Goal: Task Accomplishment & Management: Use online tool/utility

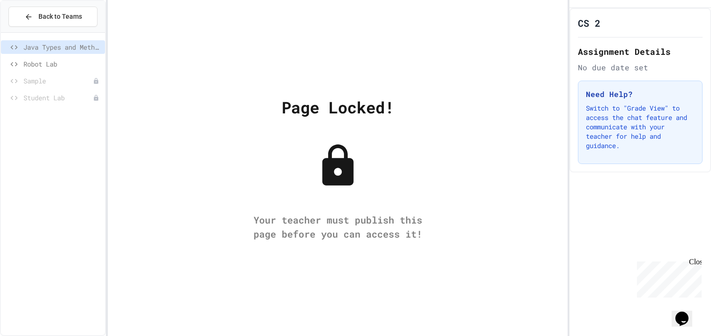
click at [33, 64] on span "Robot Lab" at bounding box center [62, 64] width 78 height 10
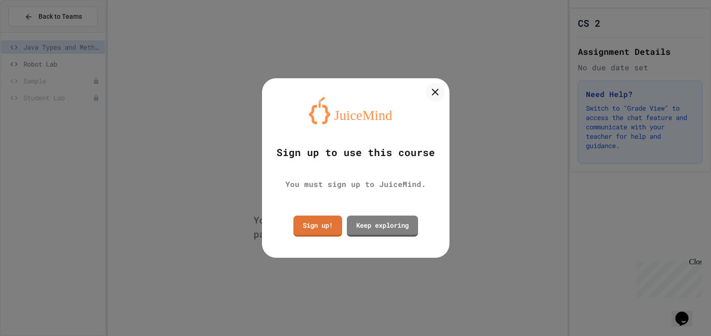
click at [307, 232] on link "Sign up!" at bounding box center [317, 226] width 49 height 21
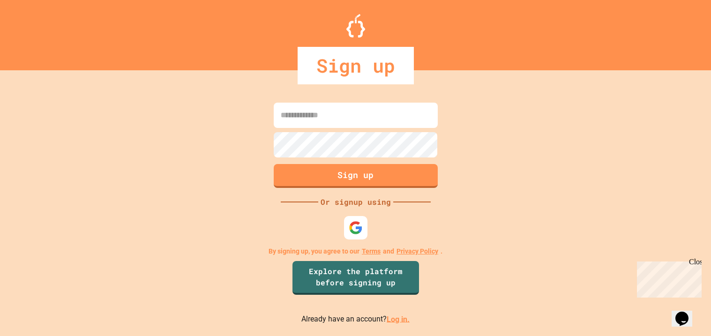
click at [346, 218] on div at bounding box center [355, 227] width 23 height 23
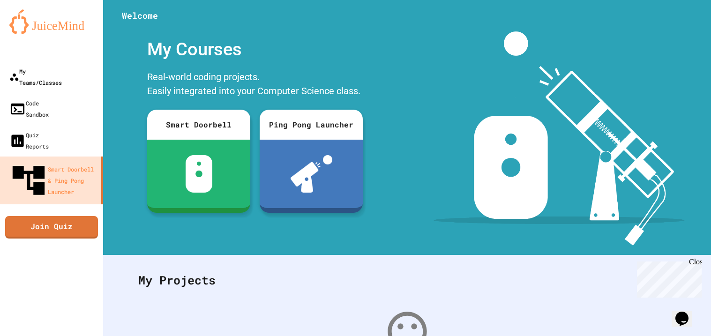
click at [37, 71] on div "My Teams/Classes" at bounding box center [35, 77] width 52 height 22
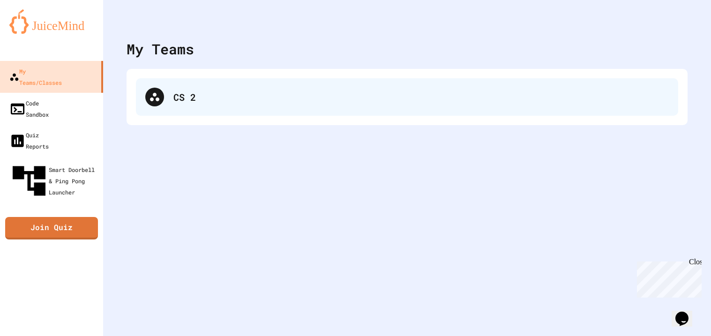
click at [179, 103] on div "CS 2" at bounding box center [420, 97] width 495 height 14
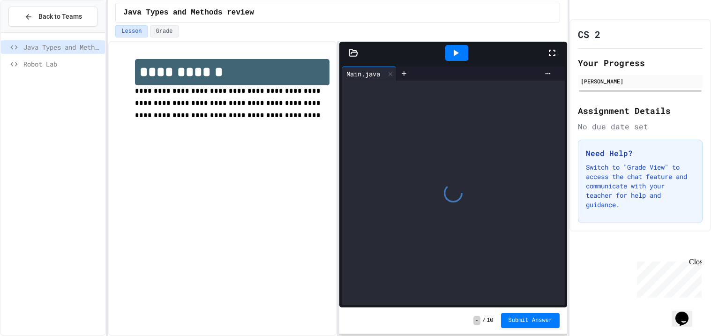
click at [32, 65] on span "Robot Lab" at bounding box center [62, 64] width 78 height 10
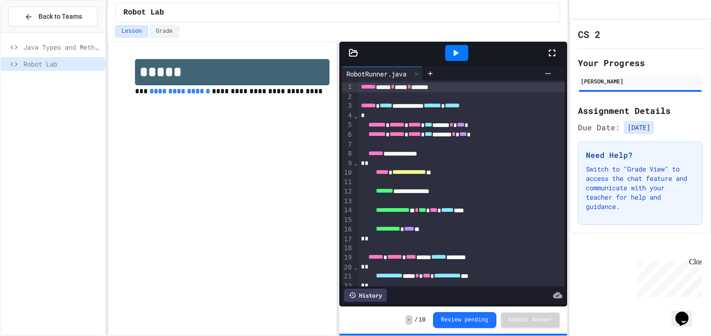
click at [552, 59] on div at bounding box center [556, 52] width 21 height 25
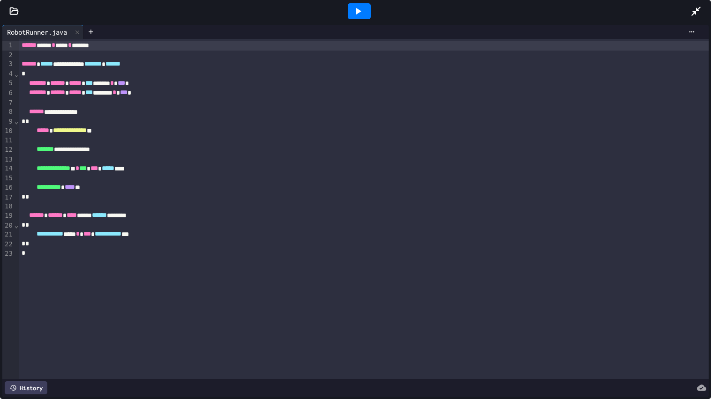
click at [352, 7] on icon at bounding box center [357, 11] width 11 height 11
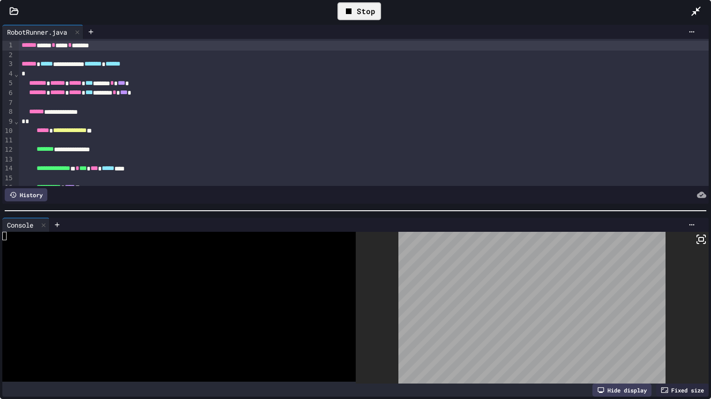
click at [703, 241] on rect at bounding box center [701, 240] width 5 height 4
